Goal: Book appointment/travel/reservation

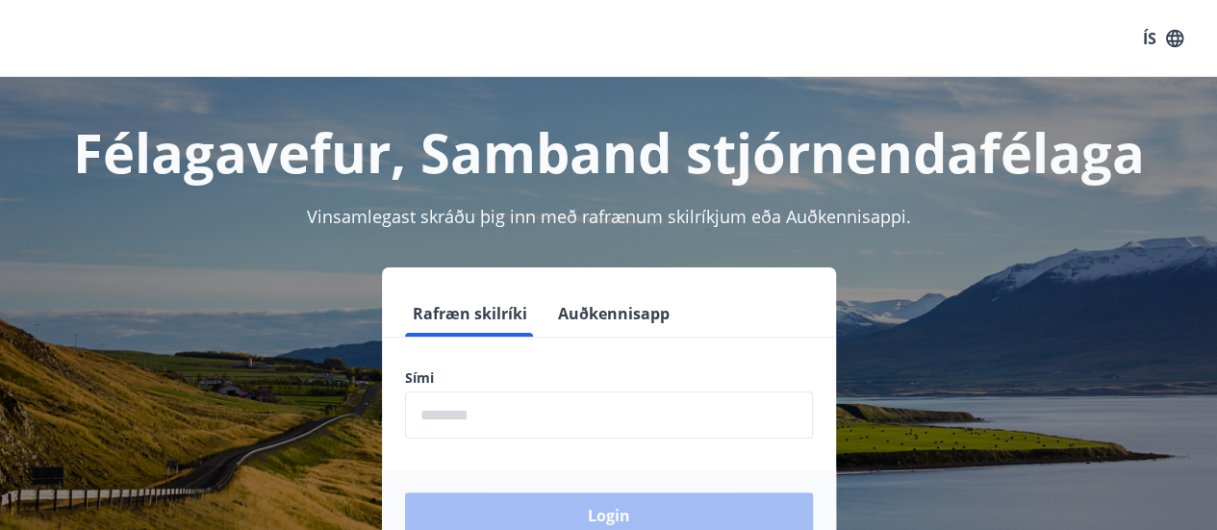
scroll to position [96, 0]
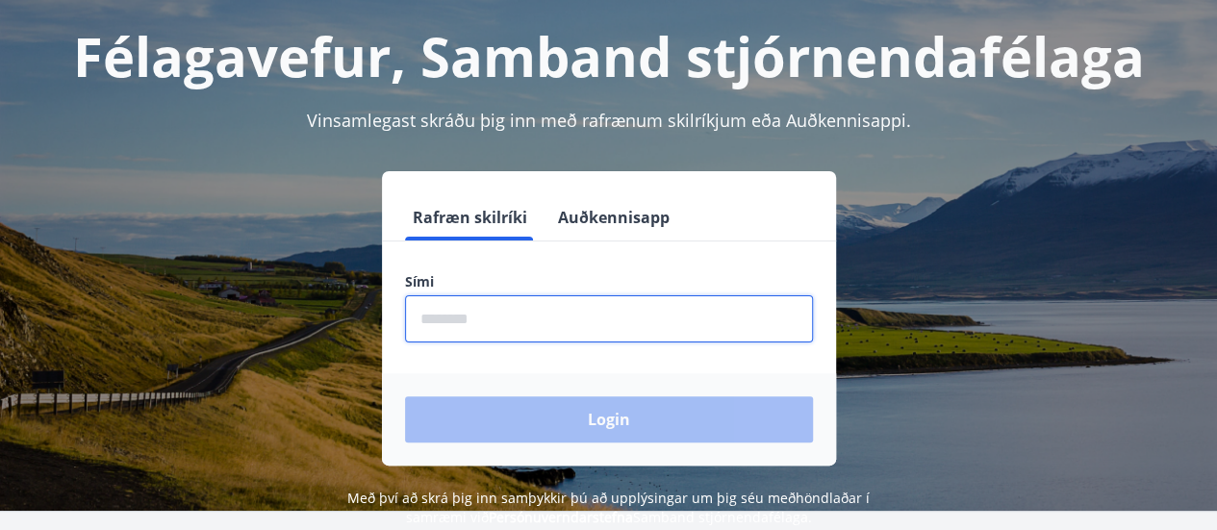
click at [510, 329] on input "phone" at bounding box center [609, 318] width 408 height 47
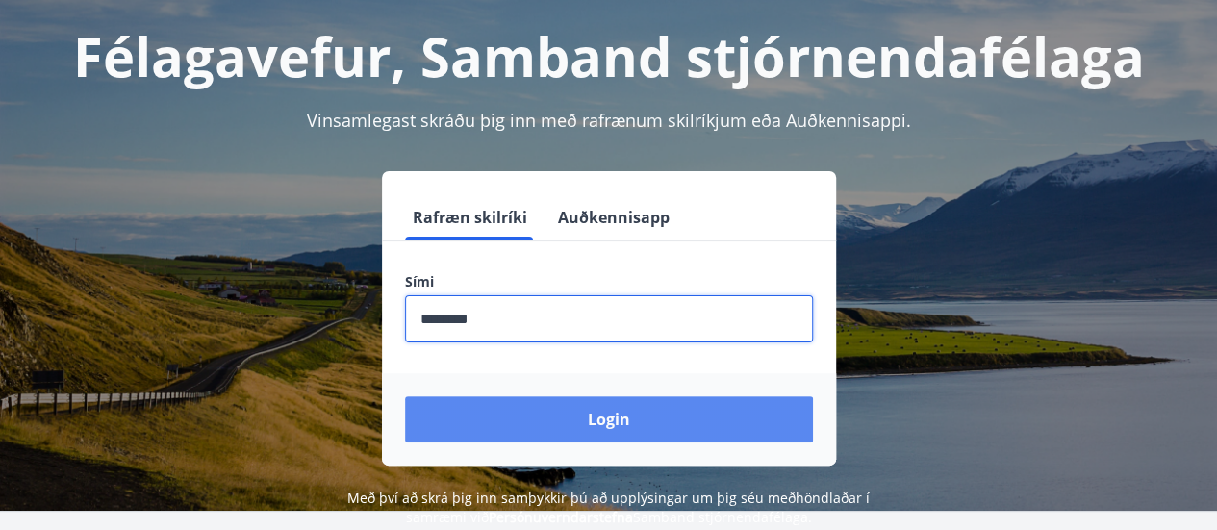
type input "********"
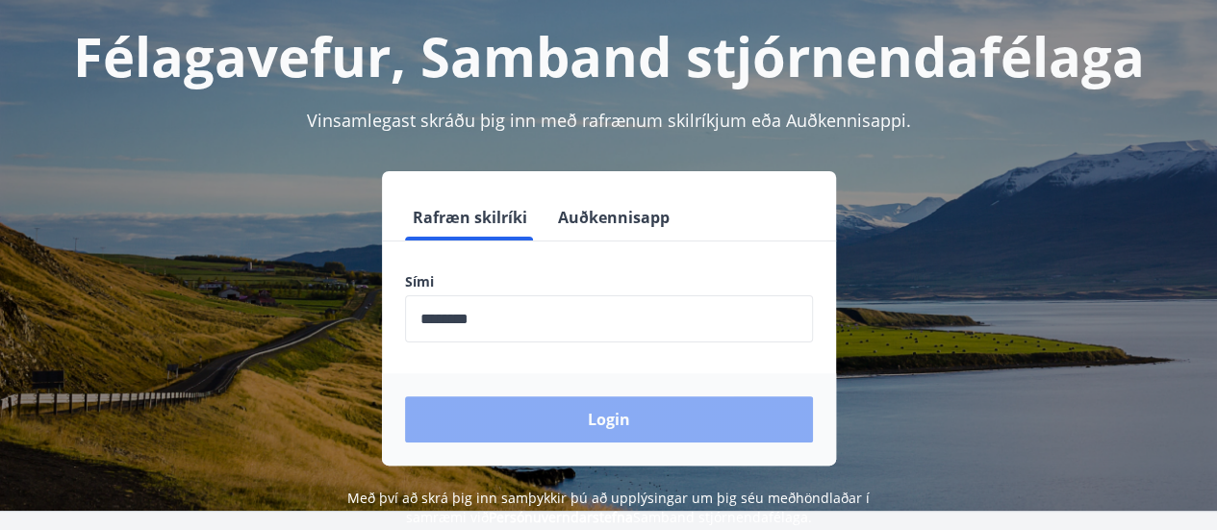
click at [619, 417] on button "Login" at bounding box center [609, 419] width 408 height 46
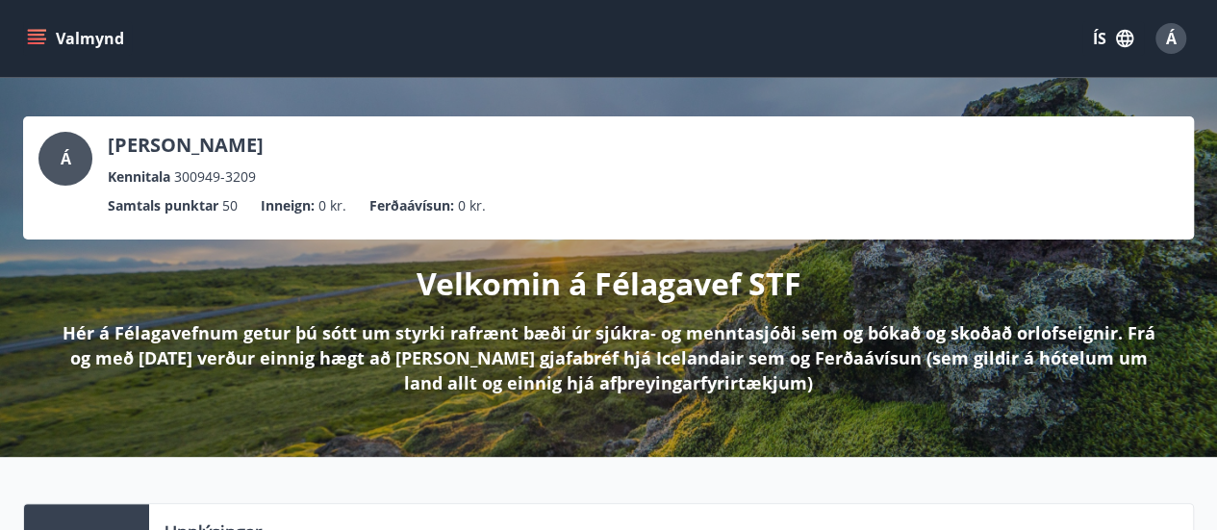
click at [52, 34] on button "Valmynd" at bounding box center [77, 38] width 109 height 35
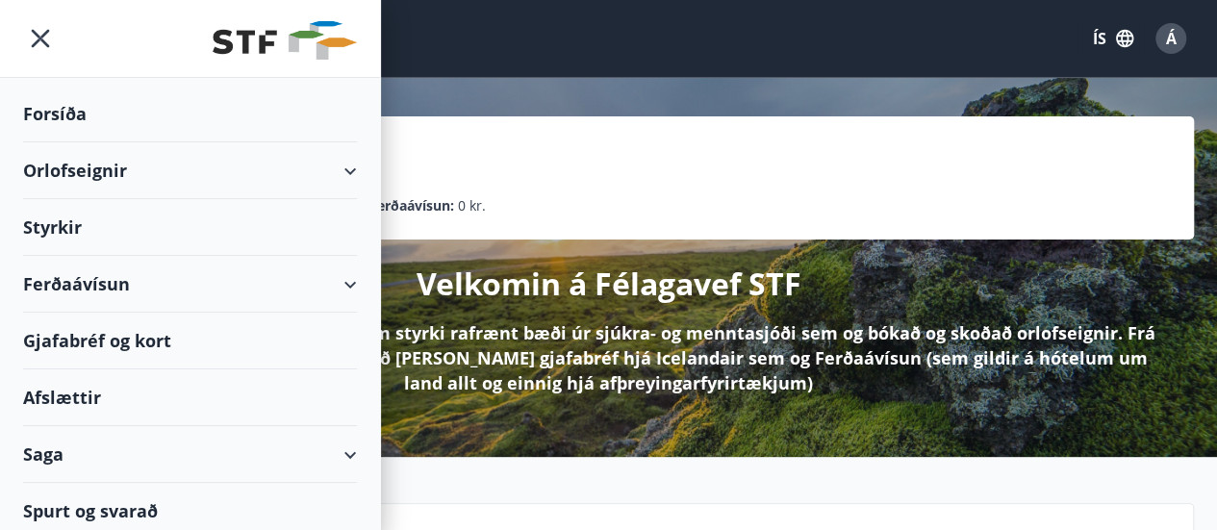
click at [75, 172] on div "Orlofseignir" at bounding box center [190, 170] width 334 height 57
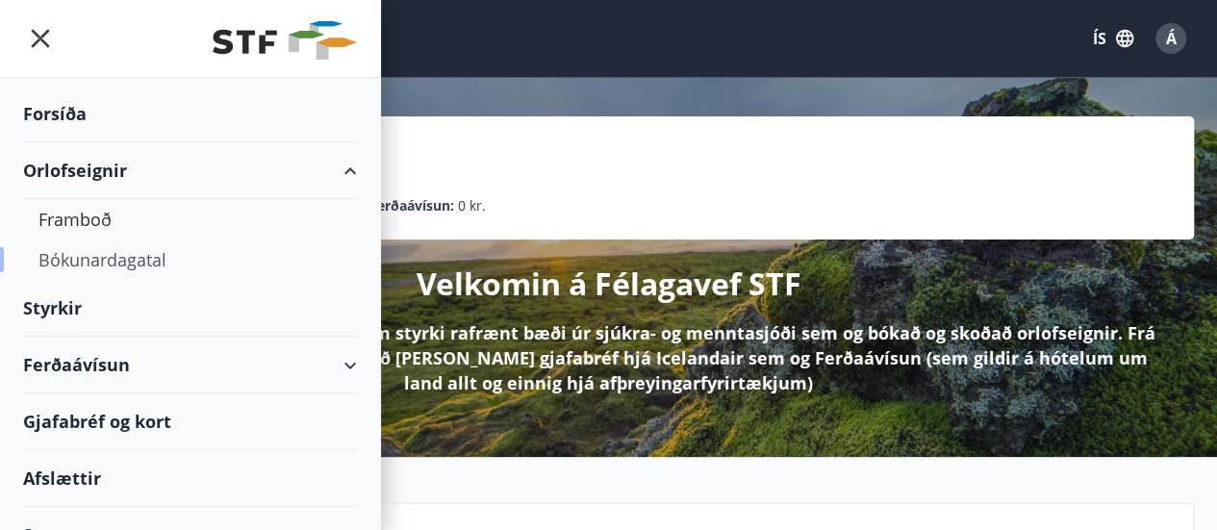
click at [92, 259] on div "Bókunardagatal" at bounding box center [189, 260] width 303 height 40
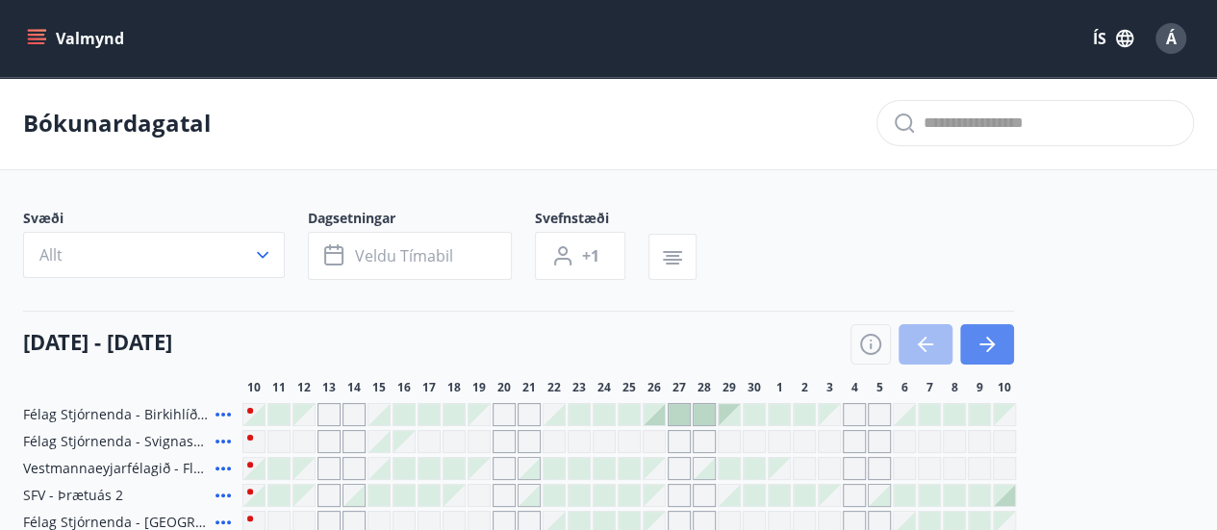
click at [987, 334] on icon "button" at bounding box center [987, 344] width 23 height 23
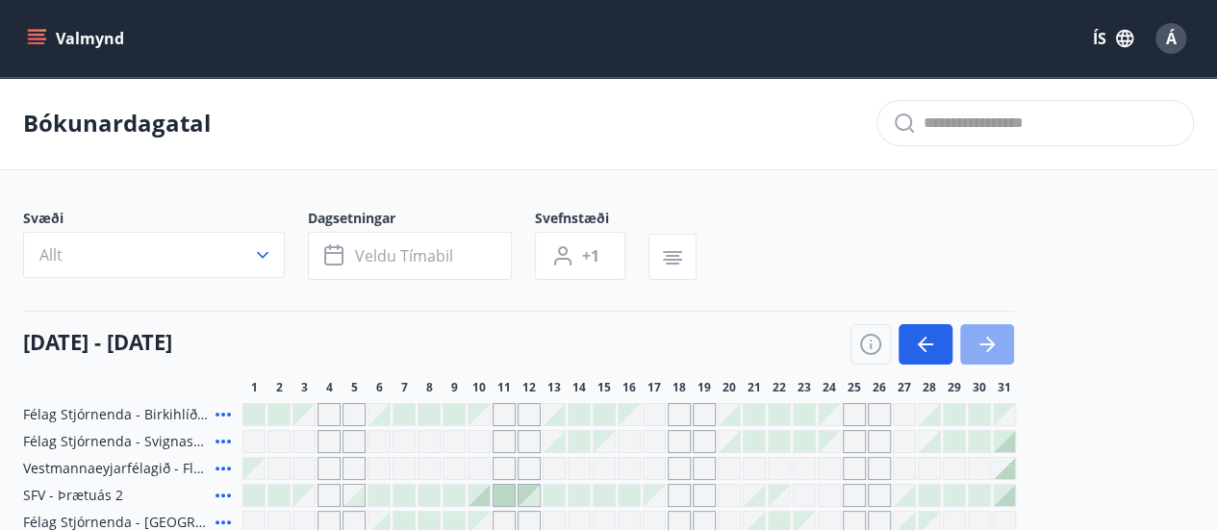
click at [986, 344] on icon "button" at bounding box center [987, 344] width 23 height 23
click at [986, 344] on icon "button" at bounding box center [987, 345] width 15 height 2
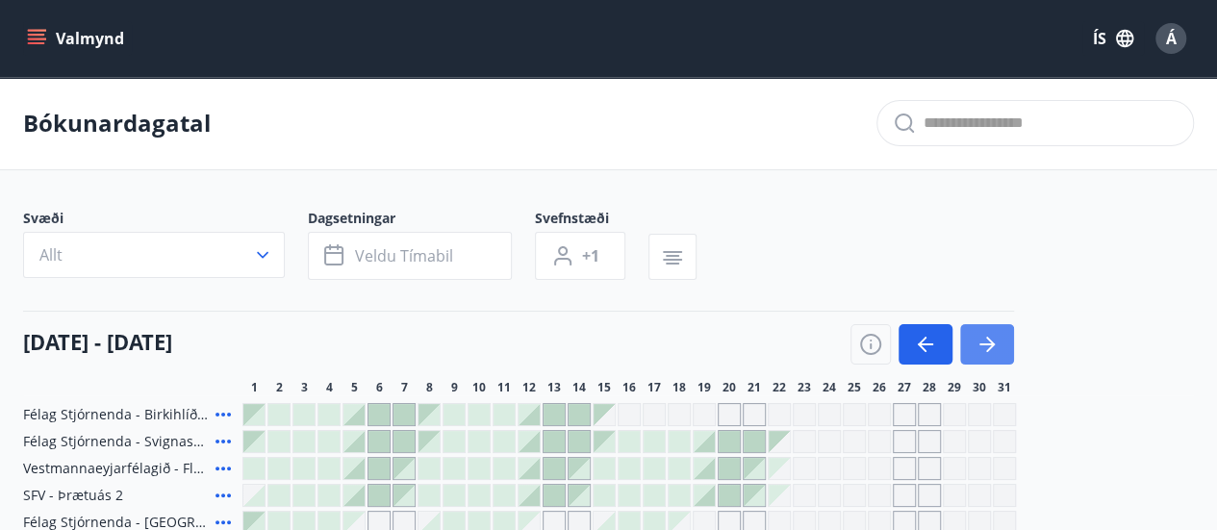
scroll to position [96, 0]
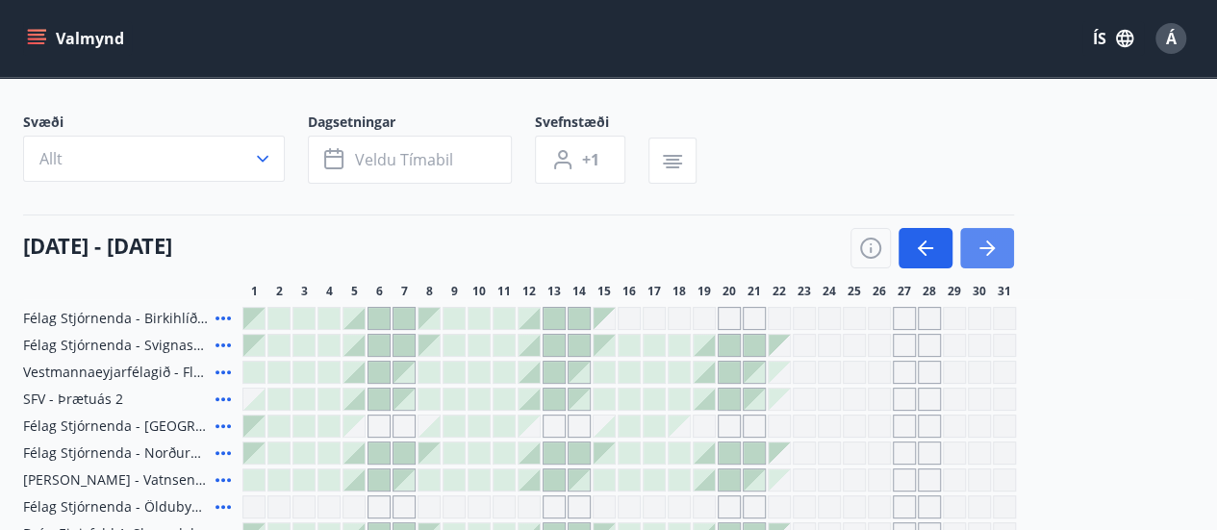
click at [989, 245] on icon "button" at bounding box center [987, 248] width 23 height 23
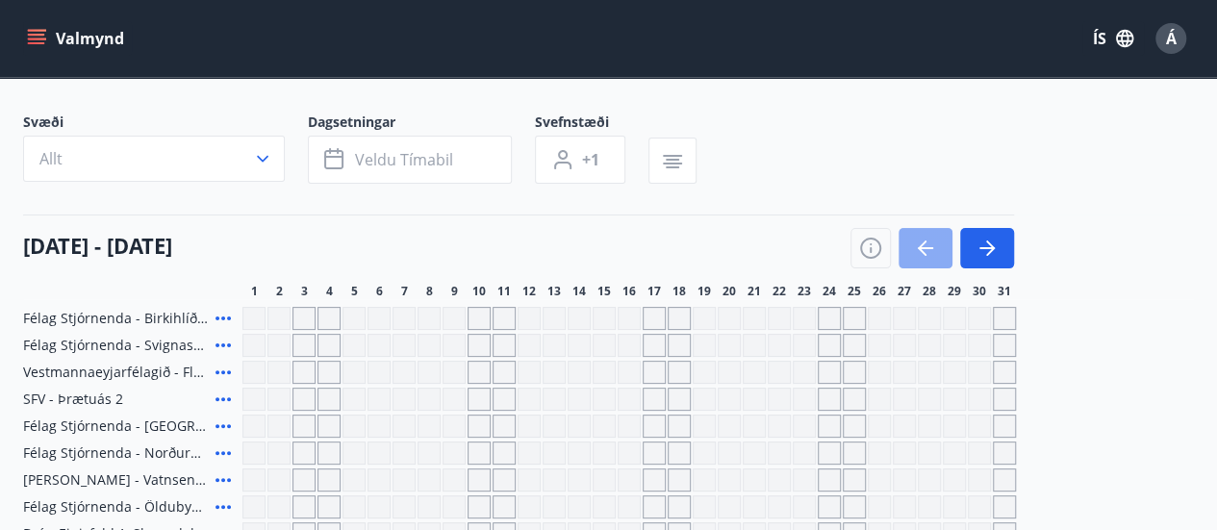
click at [929, 247] on icon "button" at bounding box center [925, 248] width 15 height 2
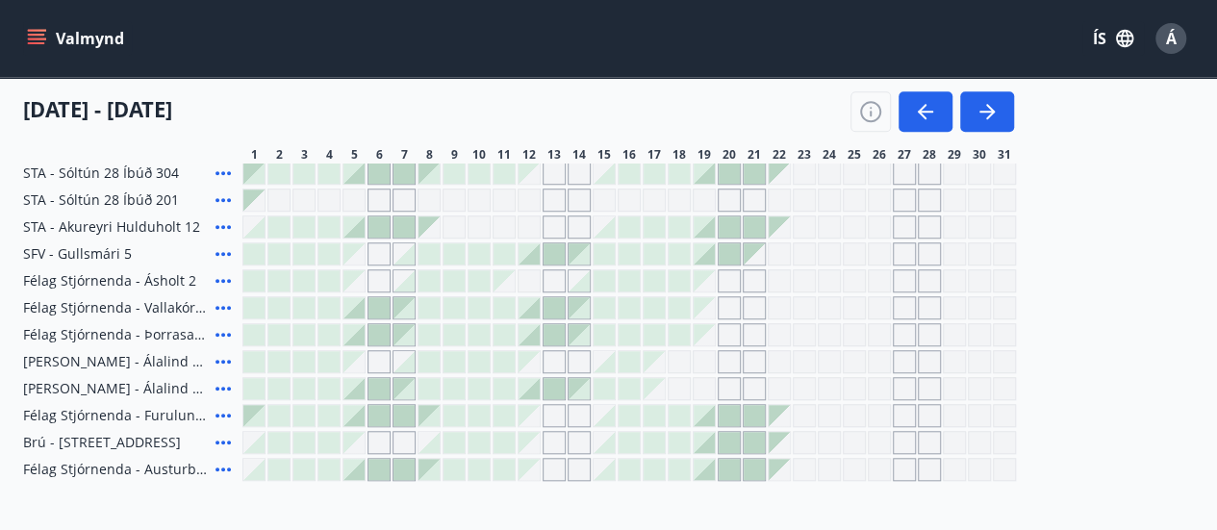
scroll to position [860, 0]
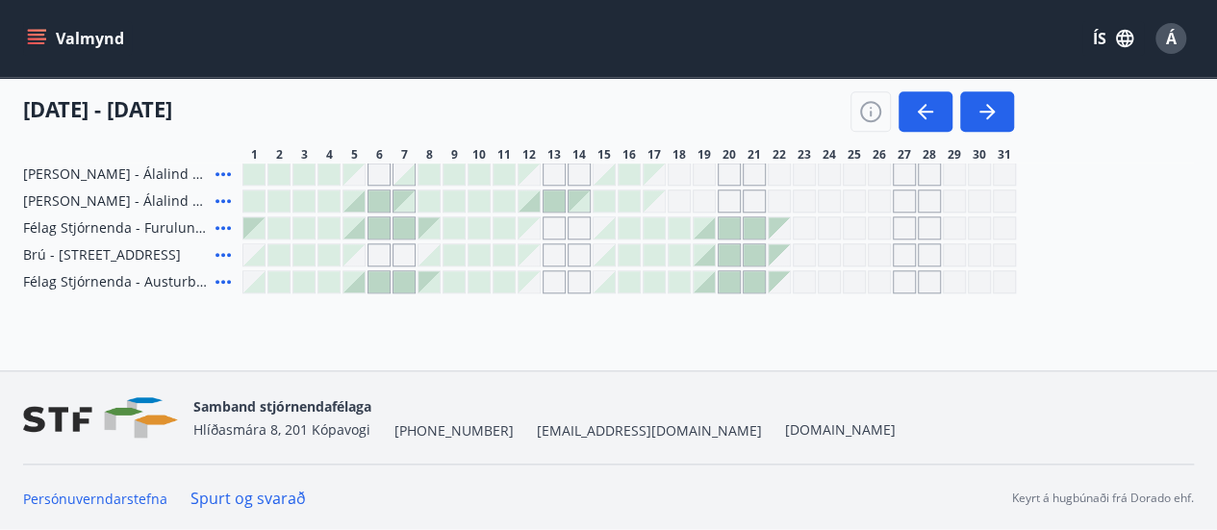
click at [217, 282] on icon at bounding box center [223, 282] width 15 height 4
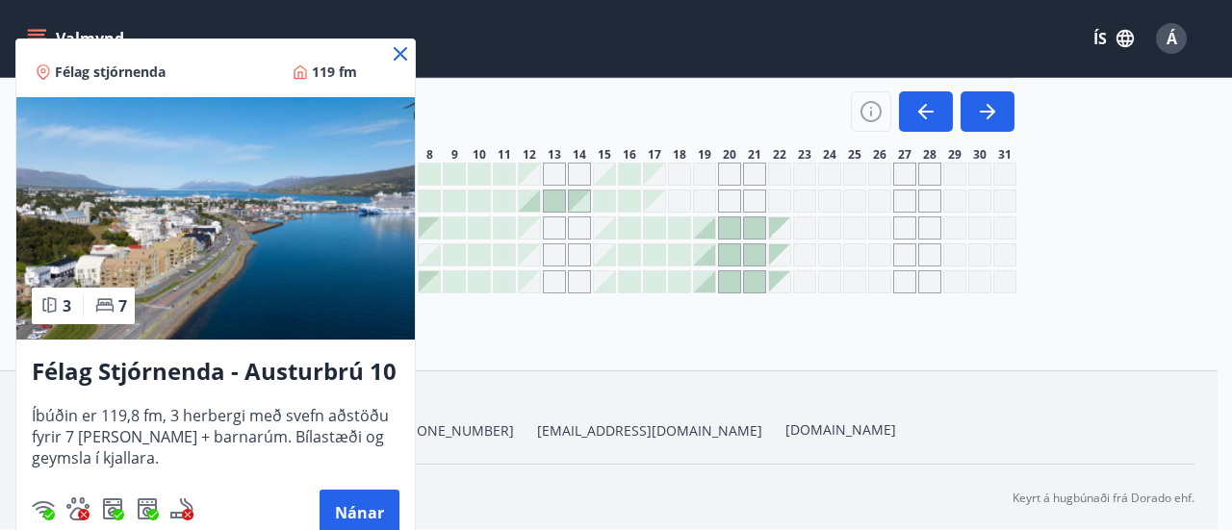
click at [396, 53] on icon at bounding box center [400, 53] width 23 height 23
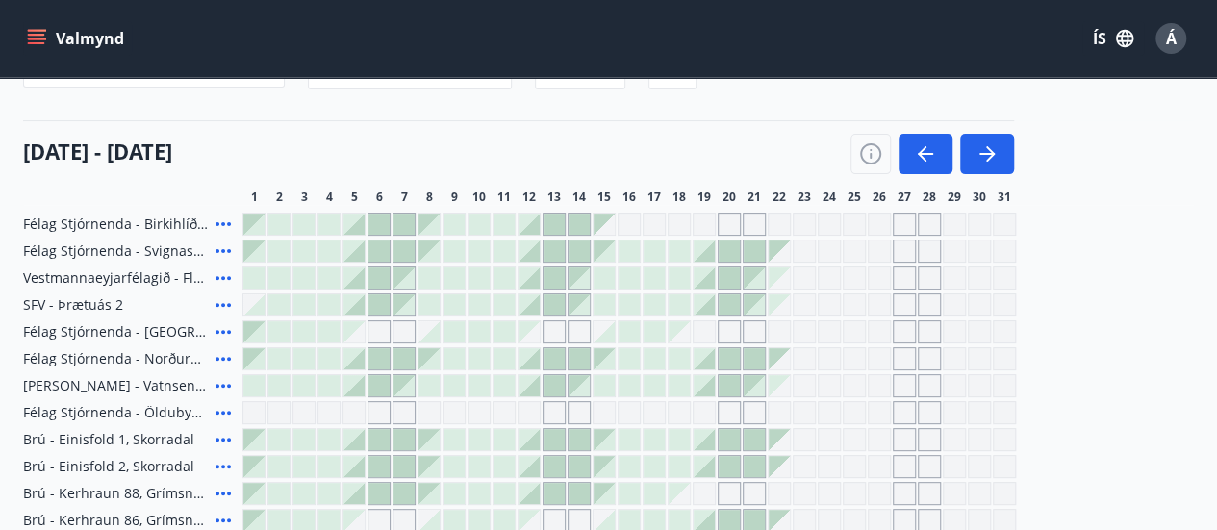
scroll to position [192, 0]
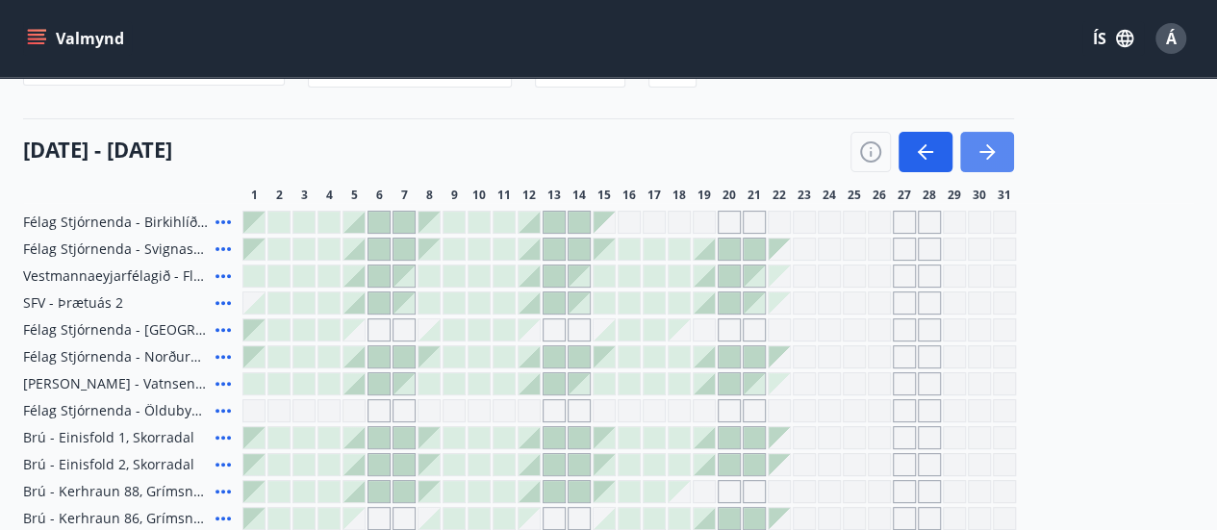
click at [995, 153] on icon "button" at bounding box center [987, 151] width 23 height 23
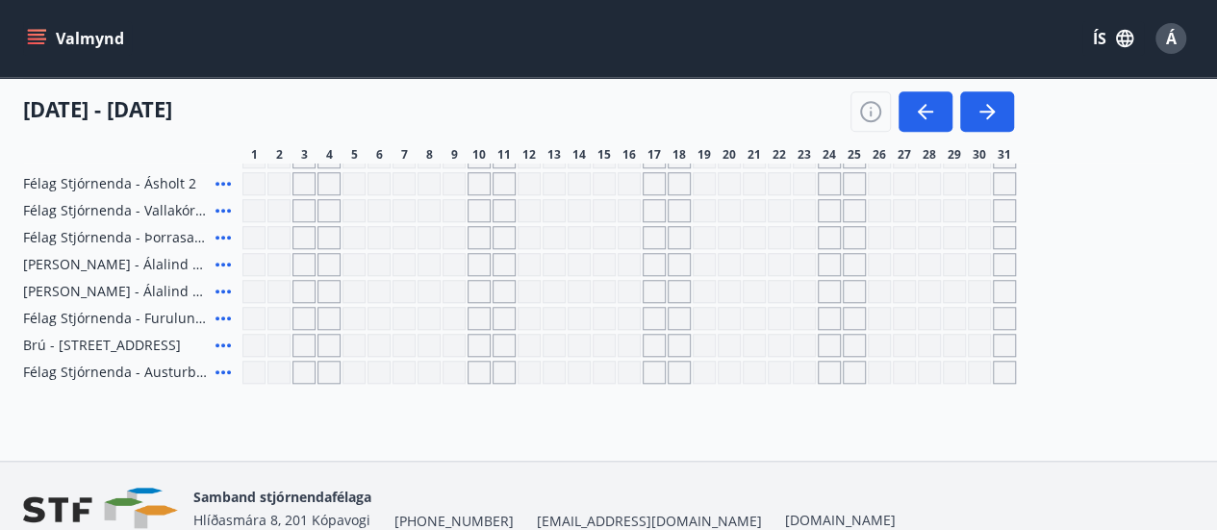
scroll to position [0, 0]
